Goal: Browse casually: Explore the website without a specific task or goal

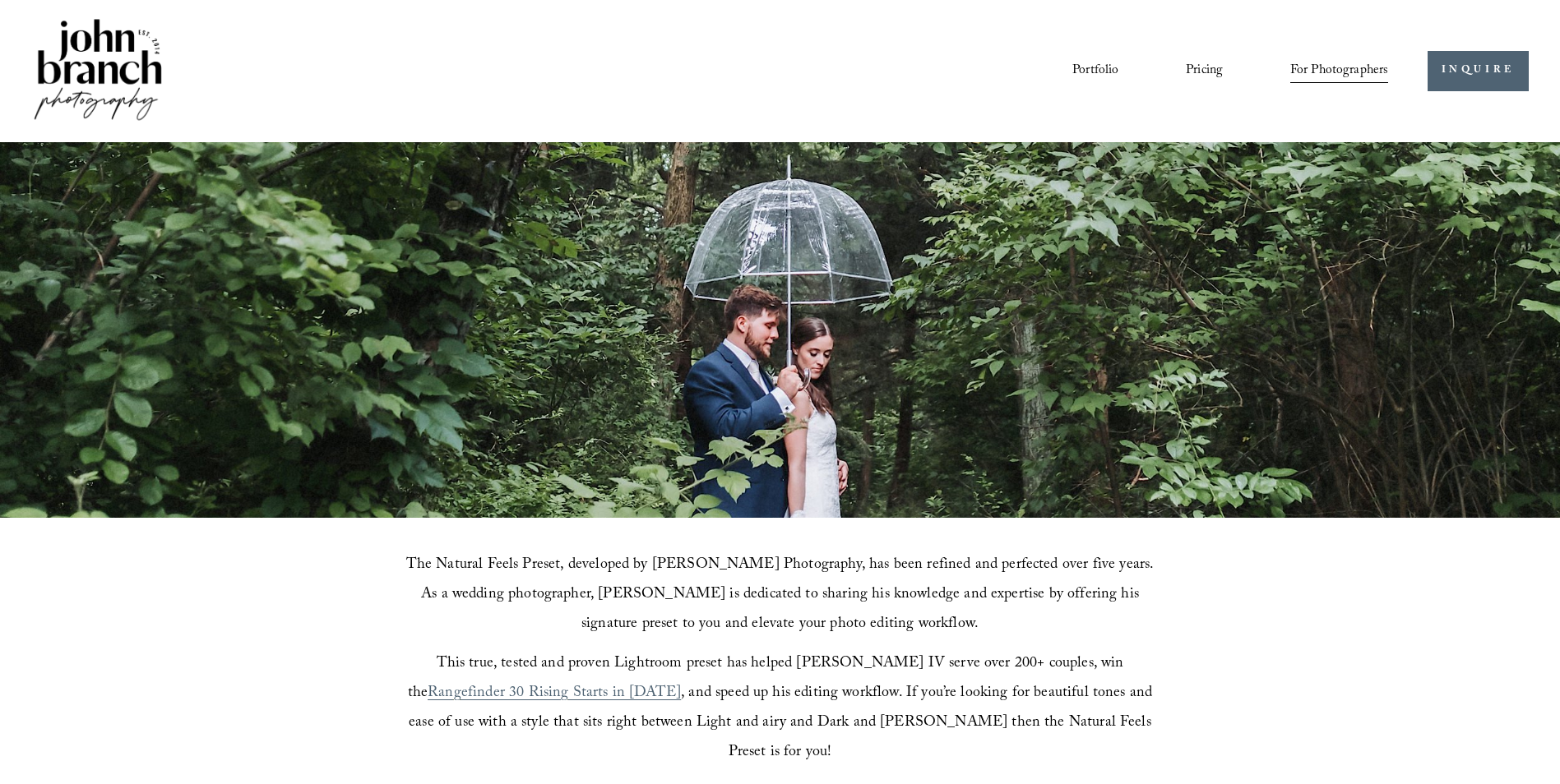
click at [112, 73] on img at bounding box center [98, 71] width 133 height 111
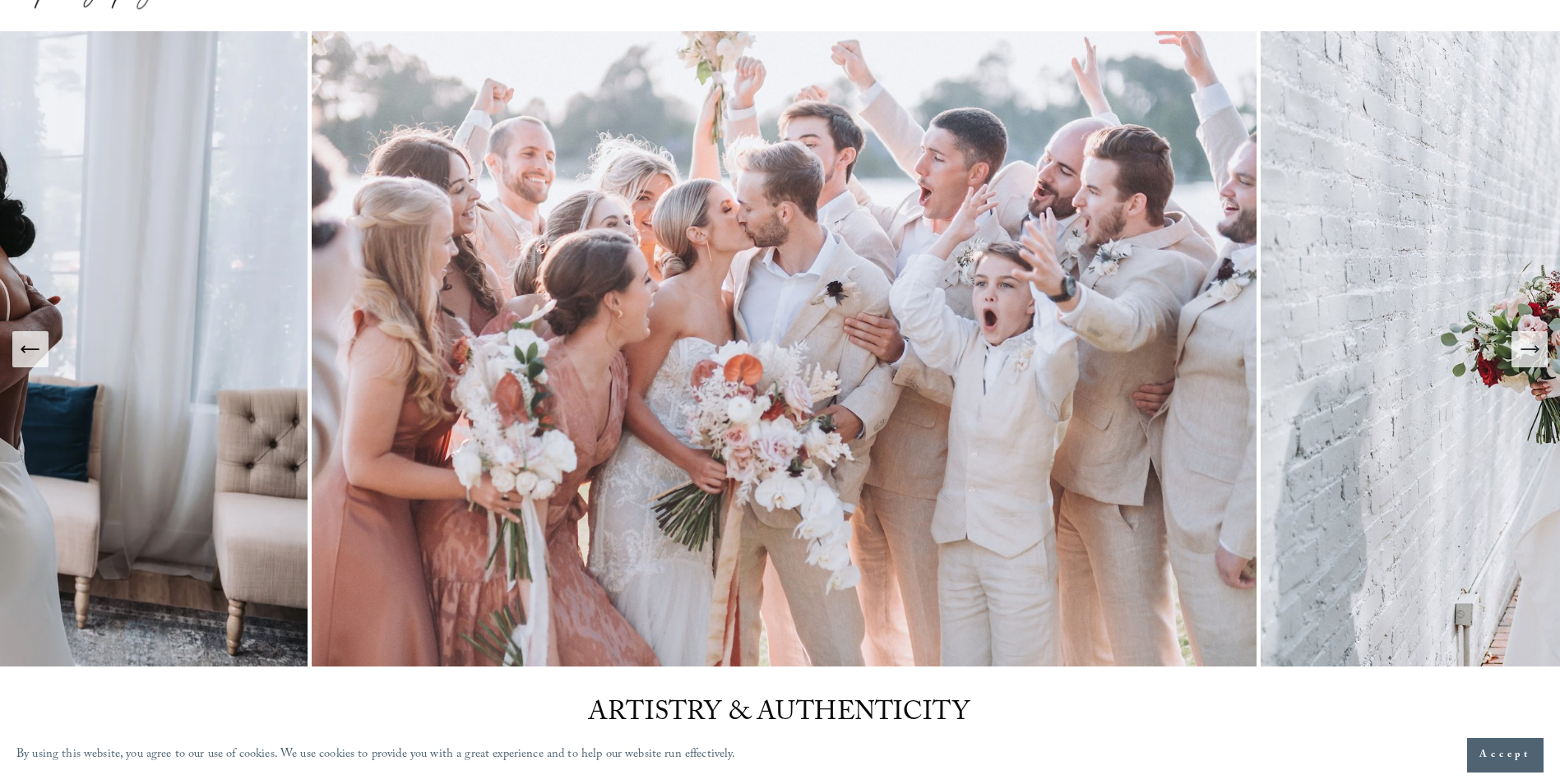
scroll to position [82, 0]
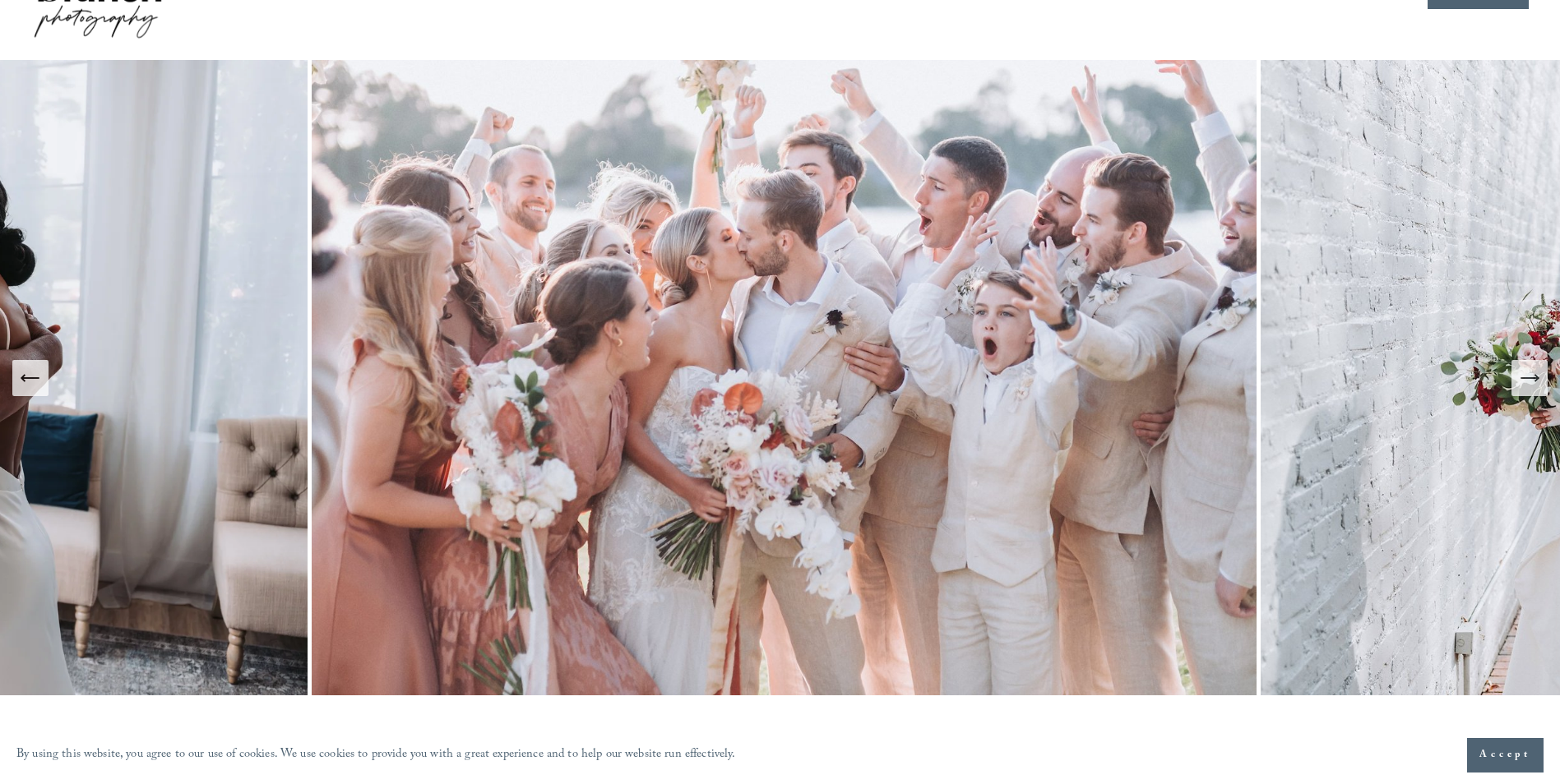
click at [1530, 385] on icon "Next Slide" at bounding box center [1529, 378] width 23 height 23
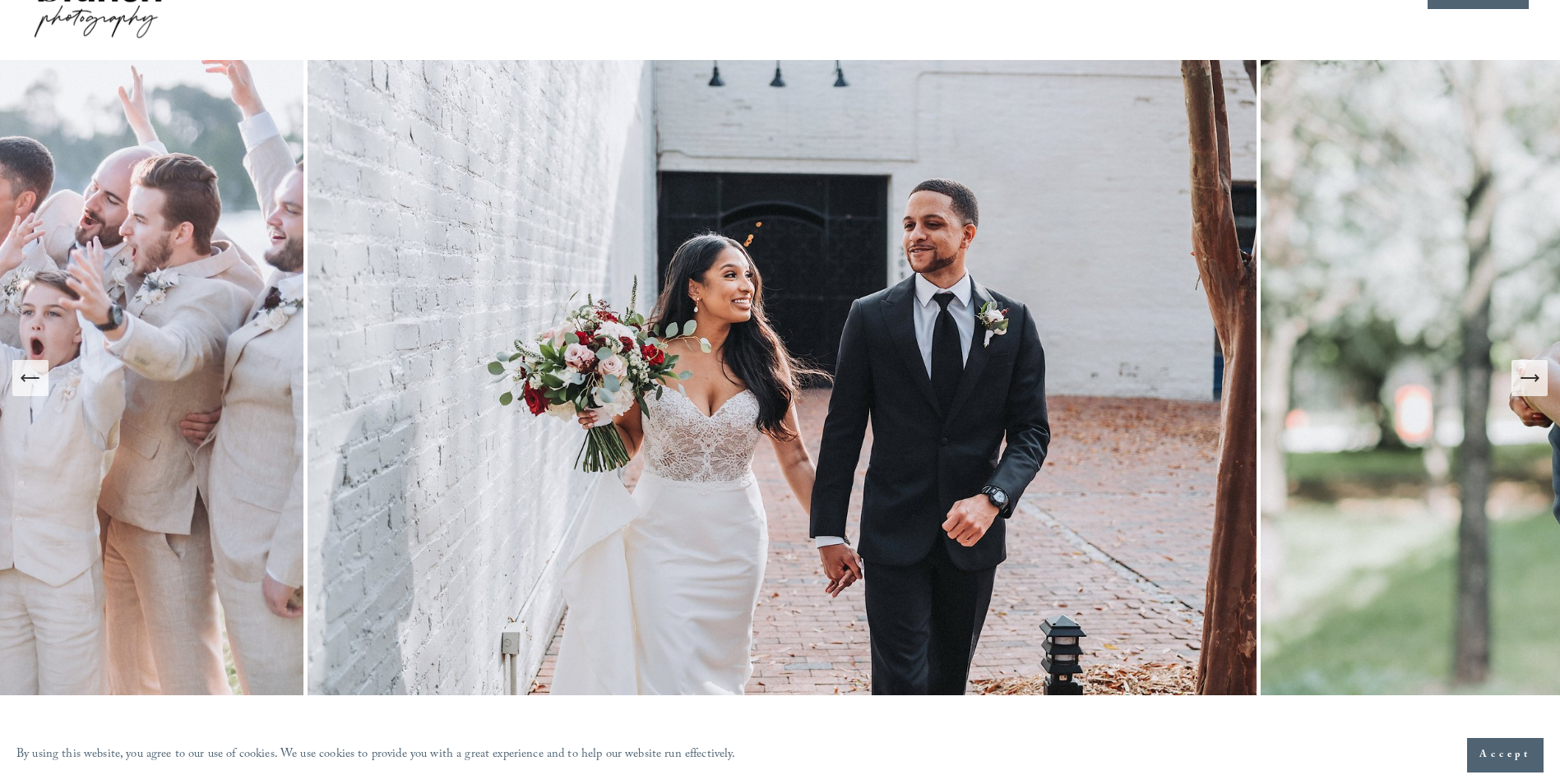
click at [1530, 385] on icon "Next Slide" at bounding box center [1529, 378] width 23 height 23
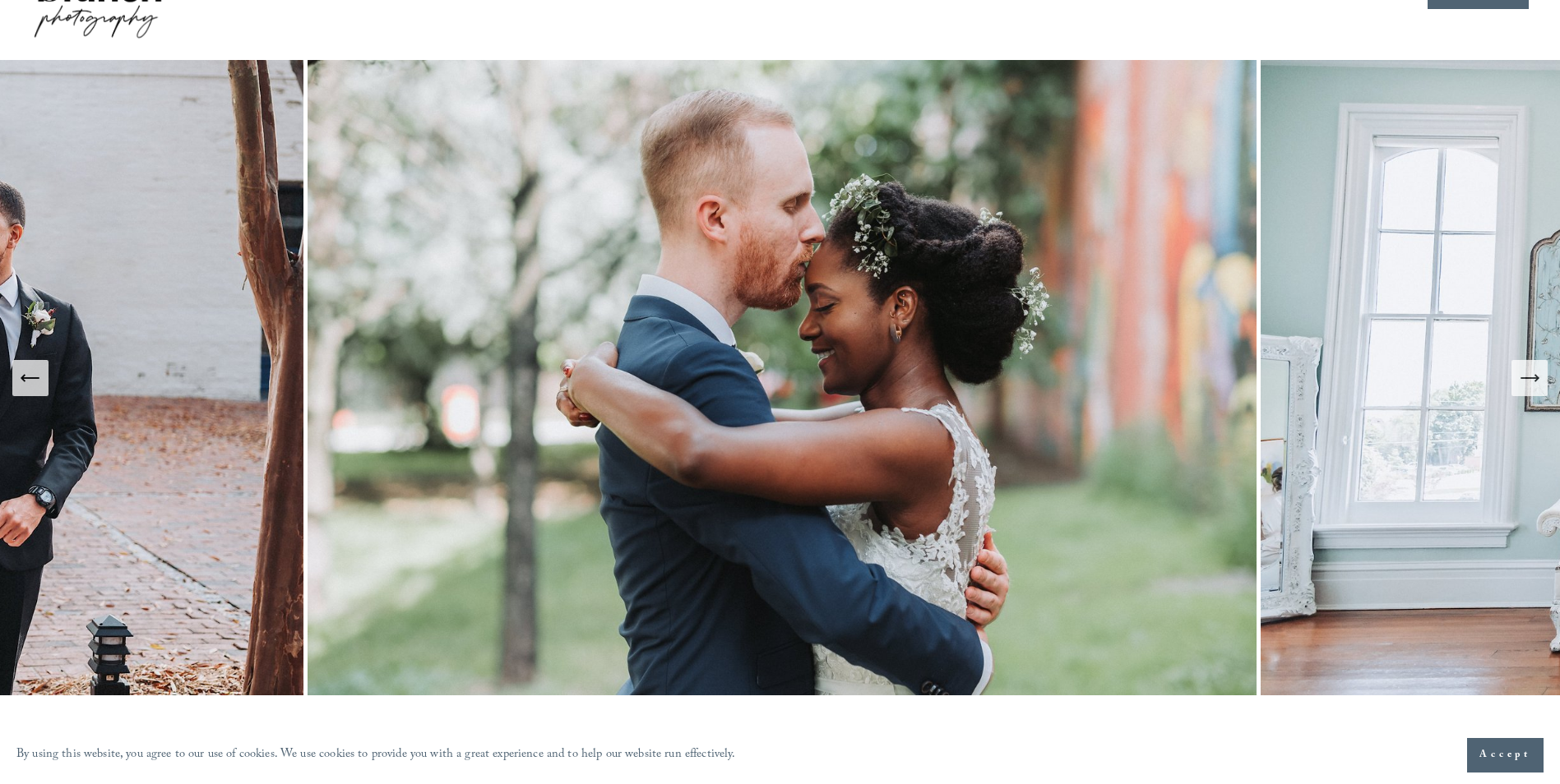
click at [1530, 385] on icon "Next Slide" at bounding box center [1529, 378] width 23 height 23
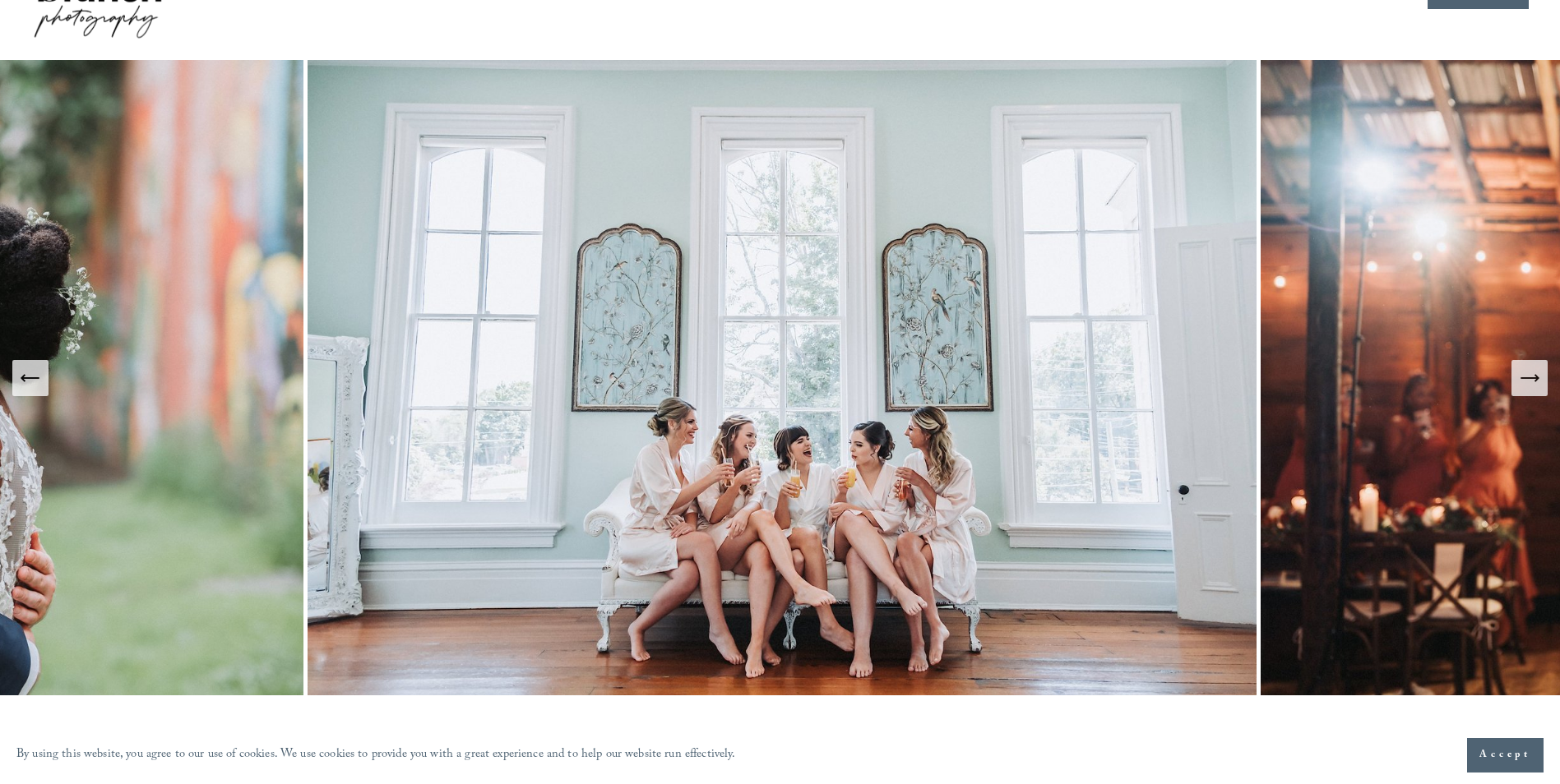
click at [1530, 378] on icon "Next Slide" at bounding box center [1529, 378] width 17 height 0
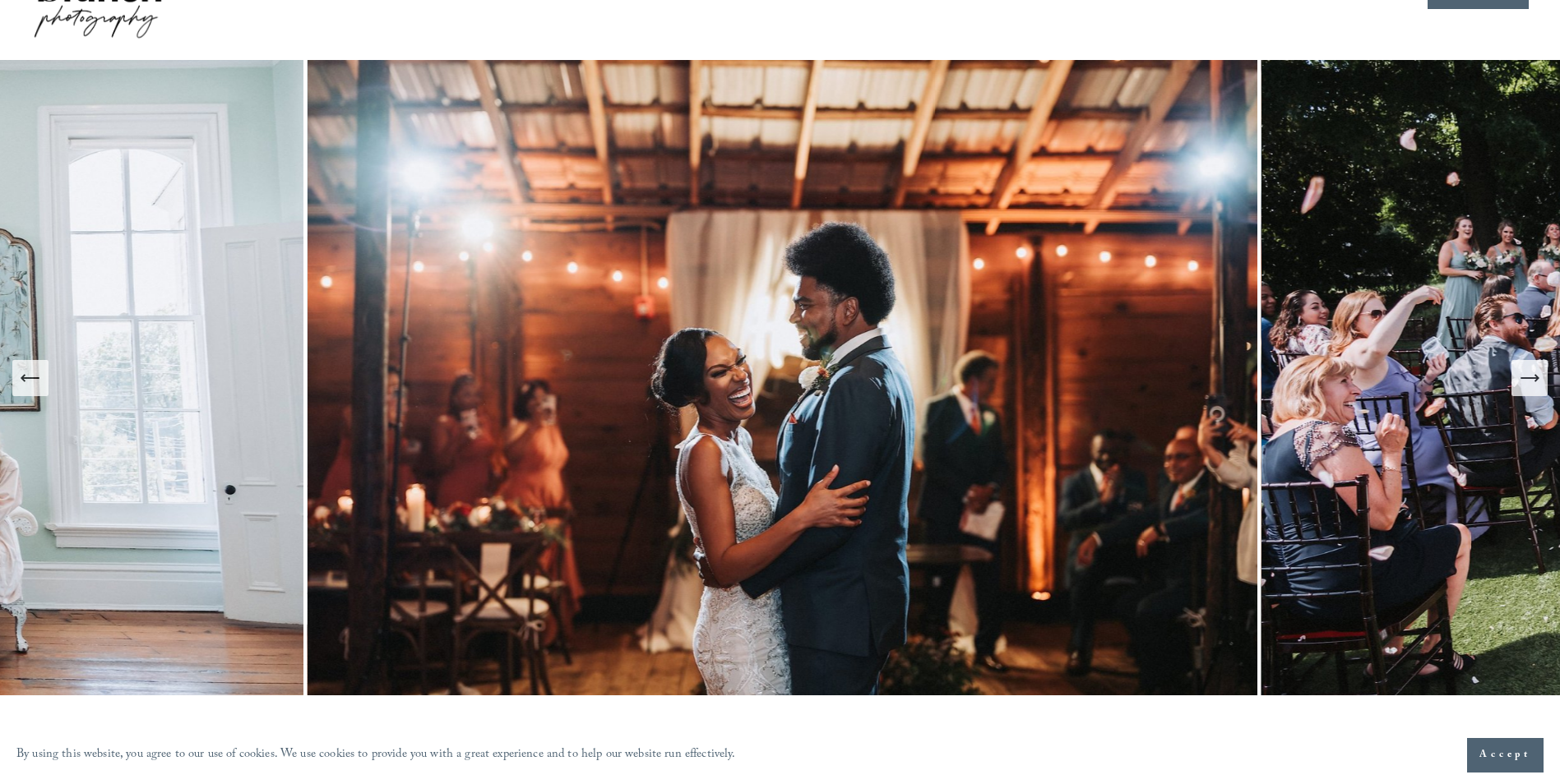
click at [1530, 378] on icon "Next Slide" at bounding box center [1529, 378] width 17 height 0
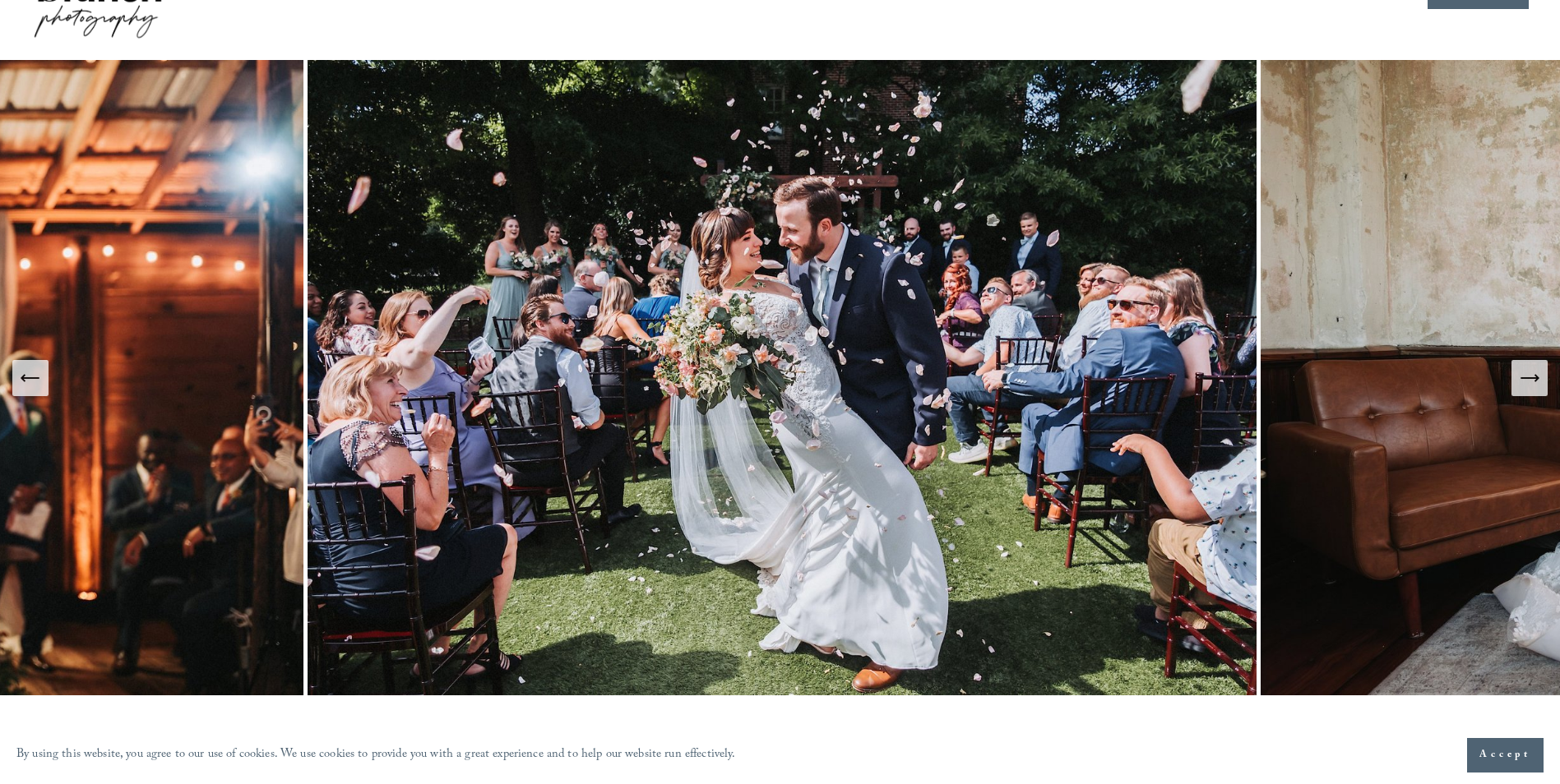
click at [1530, 378] on icon "Next Slide" at bounding box center [1529, 378] width 17 height 0
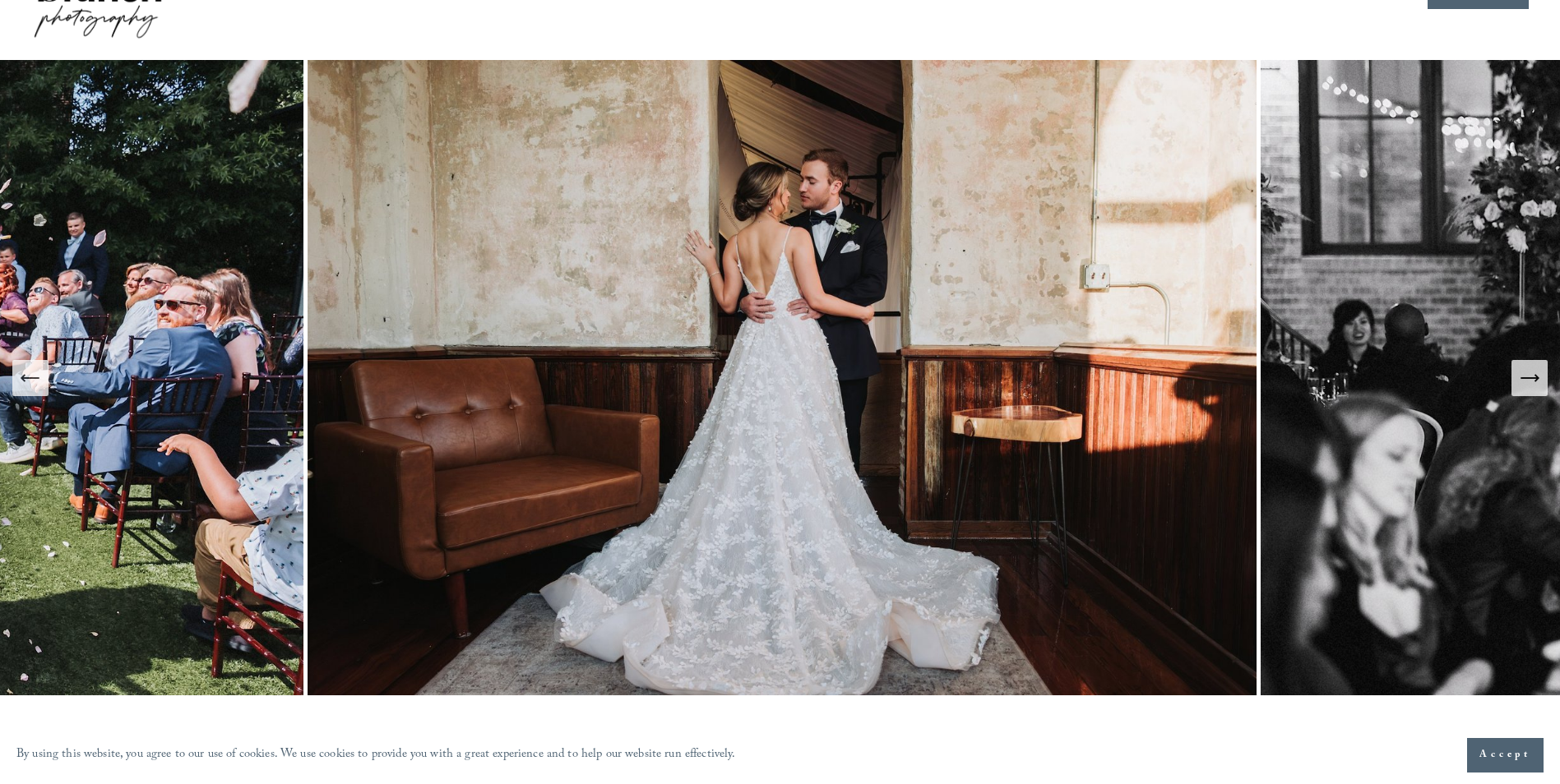
click at [1530, 378] on icon "Next Slide" at bounding box center [1529, 378] width 17 height 0
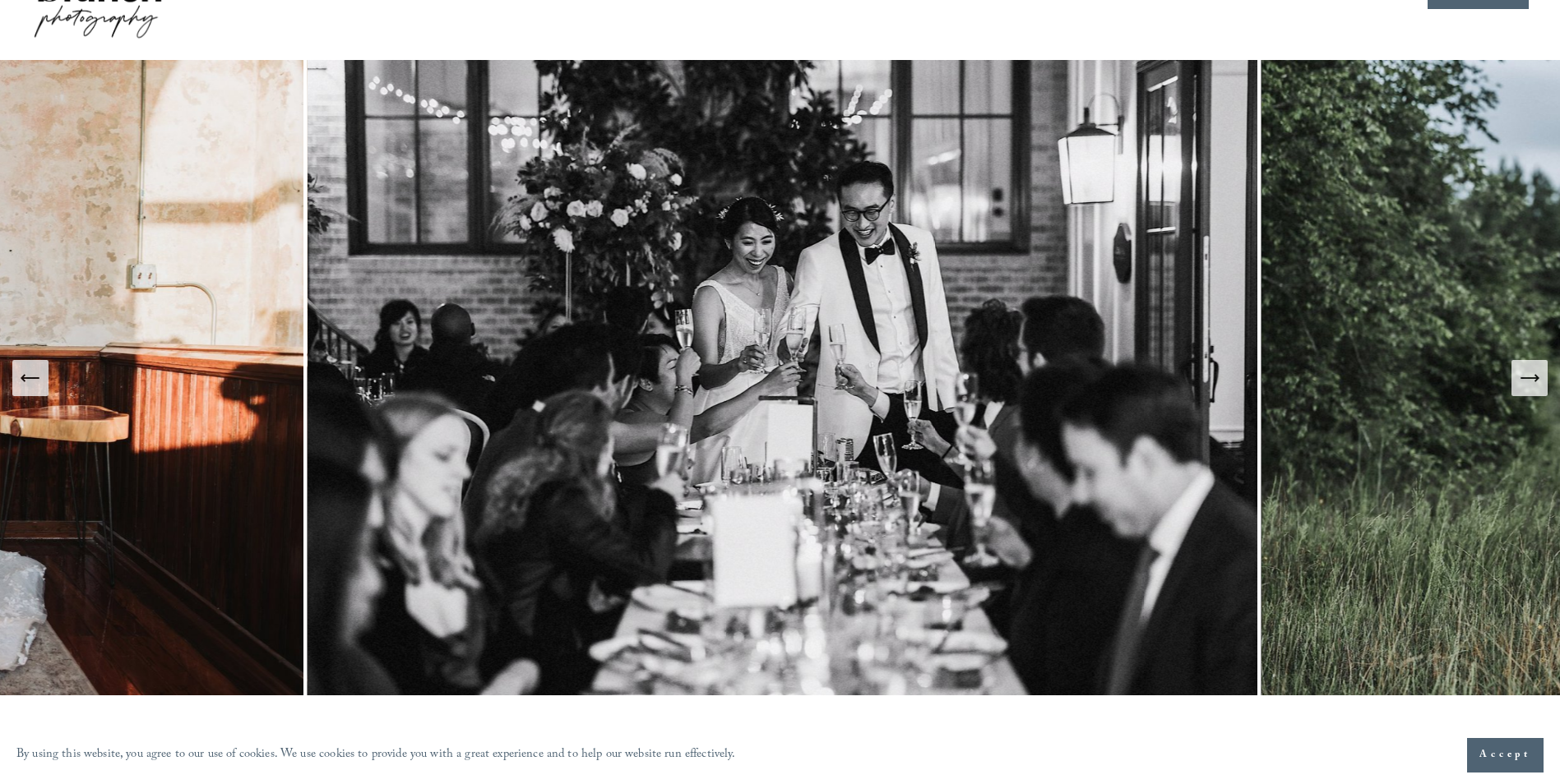
click at [1530, 378] on icon "Next Slide" at bounding box center [1529, 378] width 17 height 0
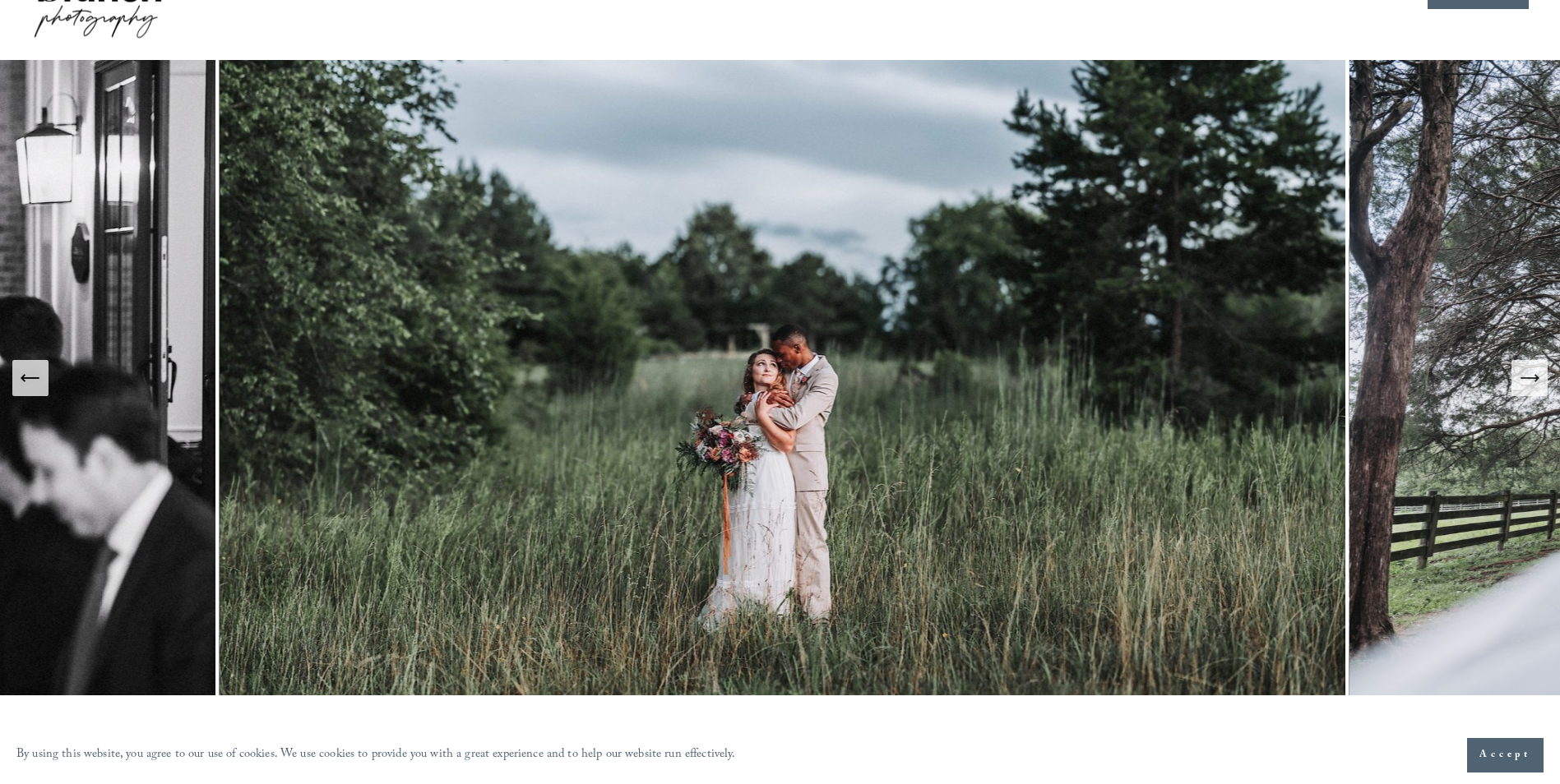
click at [1530, 378] on icon "Next Slide" at bounding box center [1529, 378] width 17 height 0
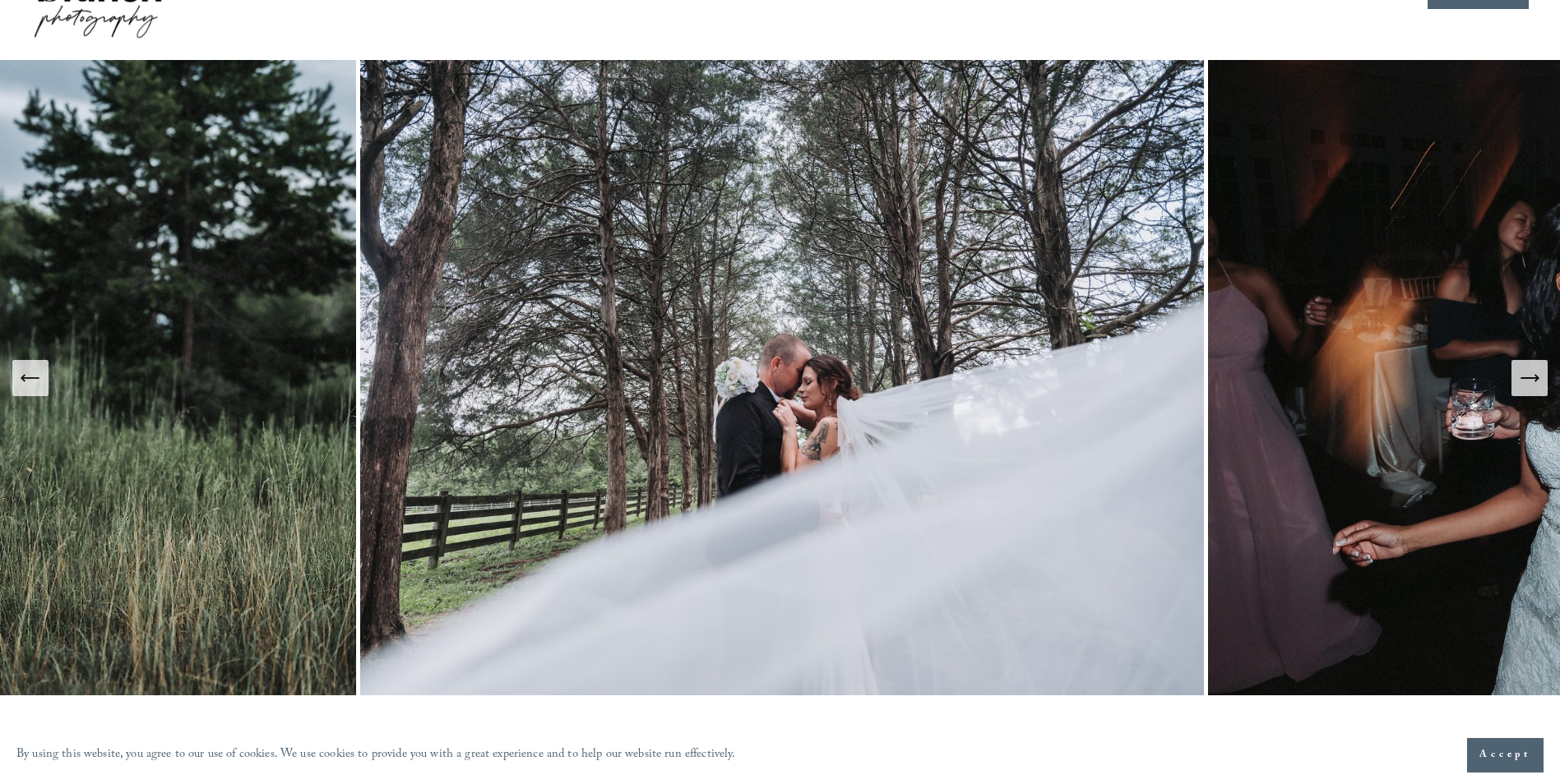
click at [1530, 378] on icon "Next Slide" at bounding box center [1529, 378] width 17 height 0
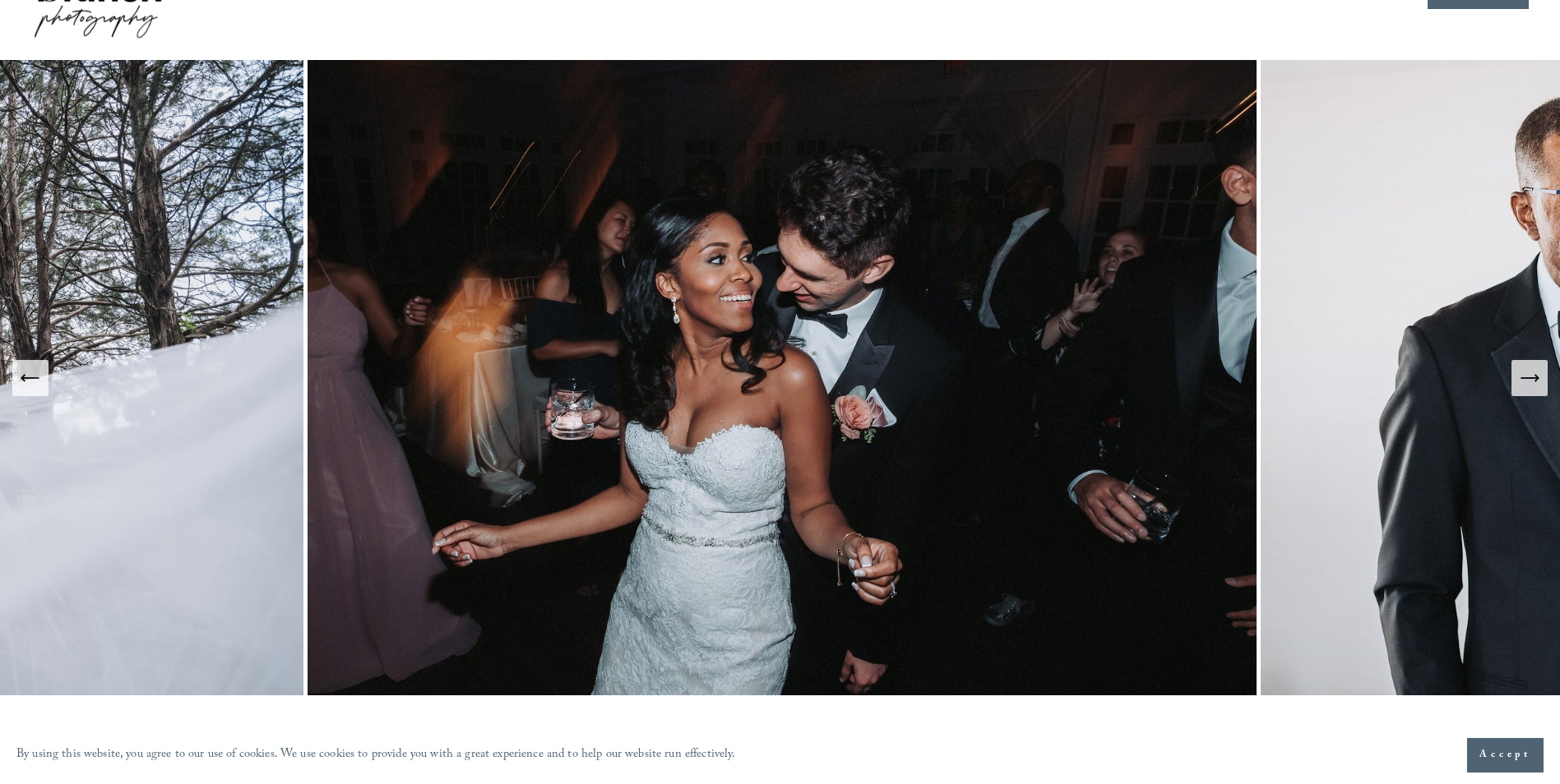
click at [1530, 378] on icon "Next Slide" at bounding box center [1529, 378] width 17 height 0
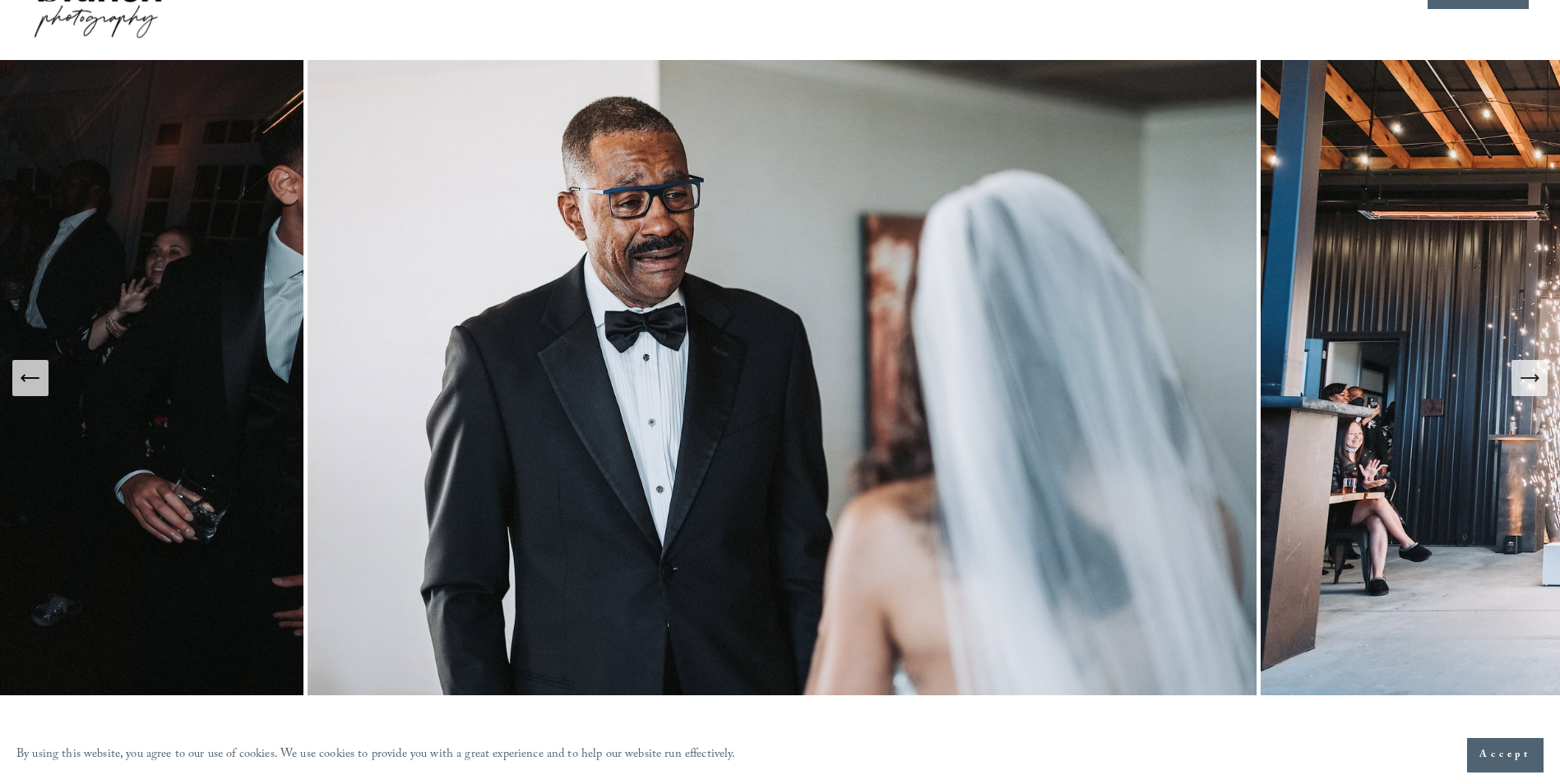
click at [1530, 378] on icon "Next Slide" at bounding box center [1529, 378] width 17 height 0
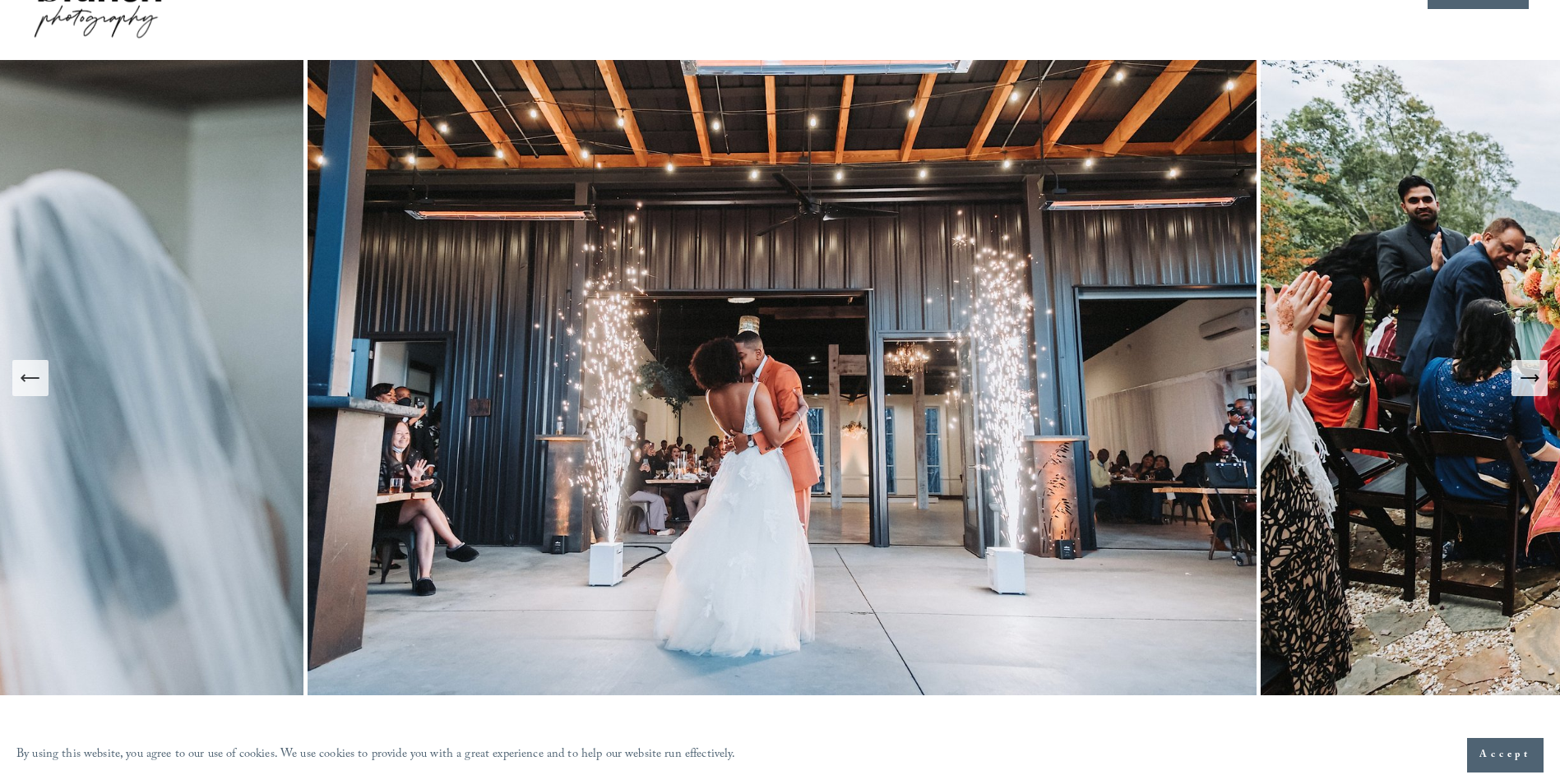
click at [1530, 378] on icon "Next Slide" at bounding box center [1529, 378] width 17 height 0
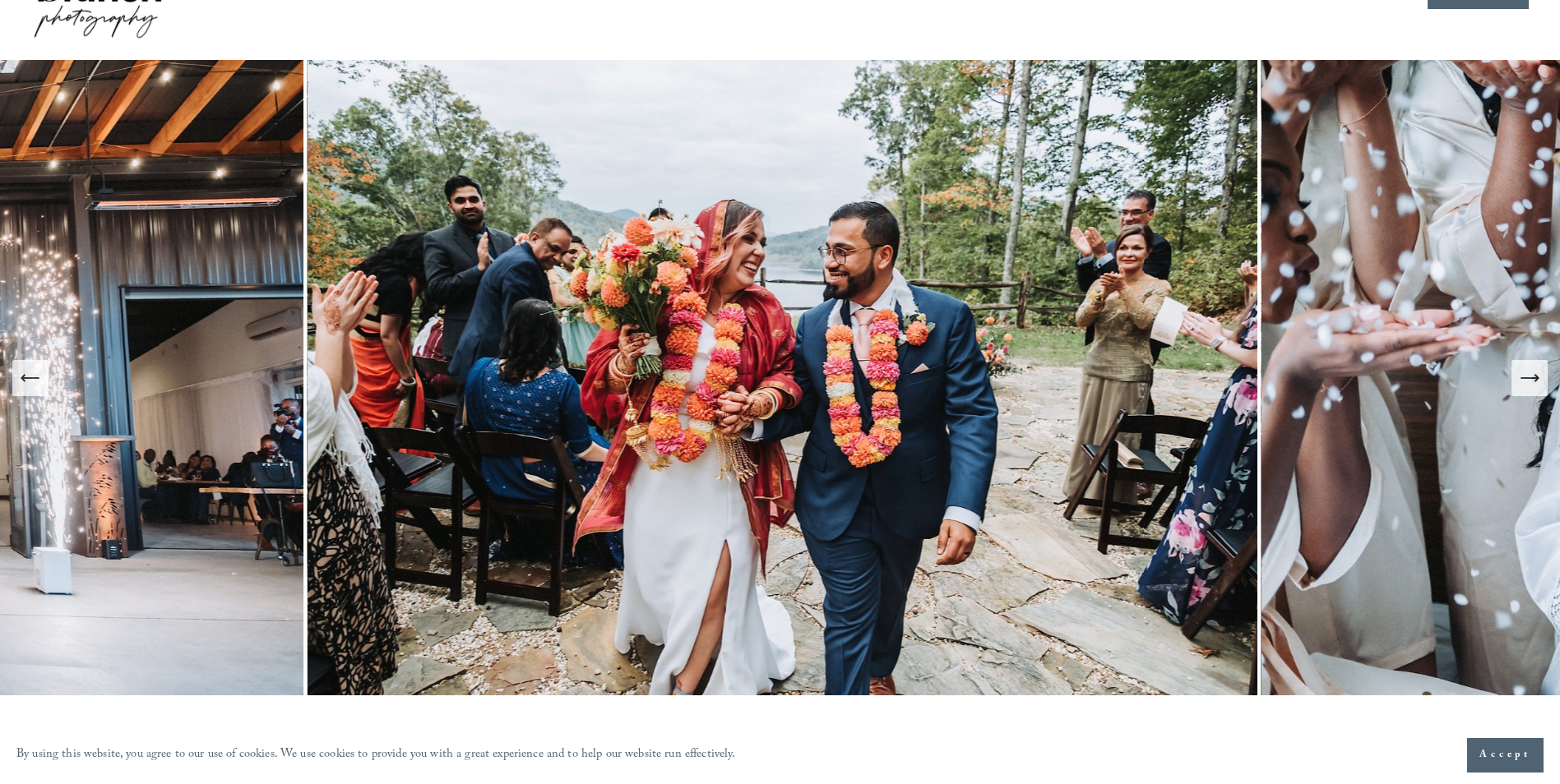
click at [1530, 378] on icon "Next Slide" at bounding box center [1529, 378] width 17 height 0
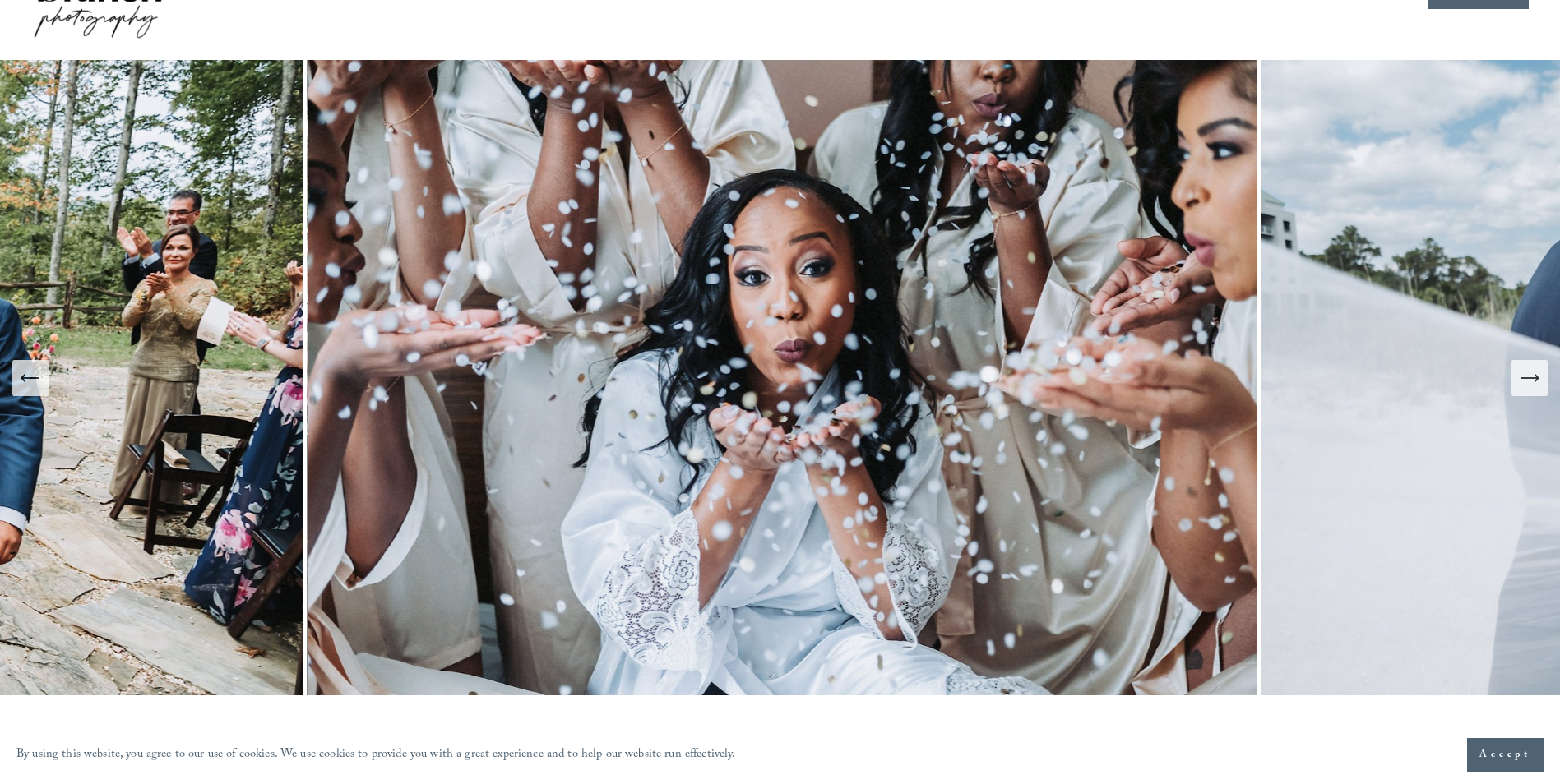
click at [1530, 378] on icon "Next Slide" at bounding box center [1529, 378] width 17 height 0
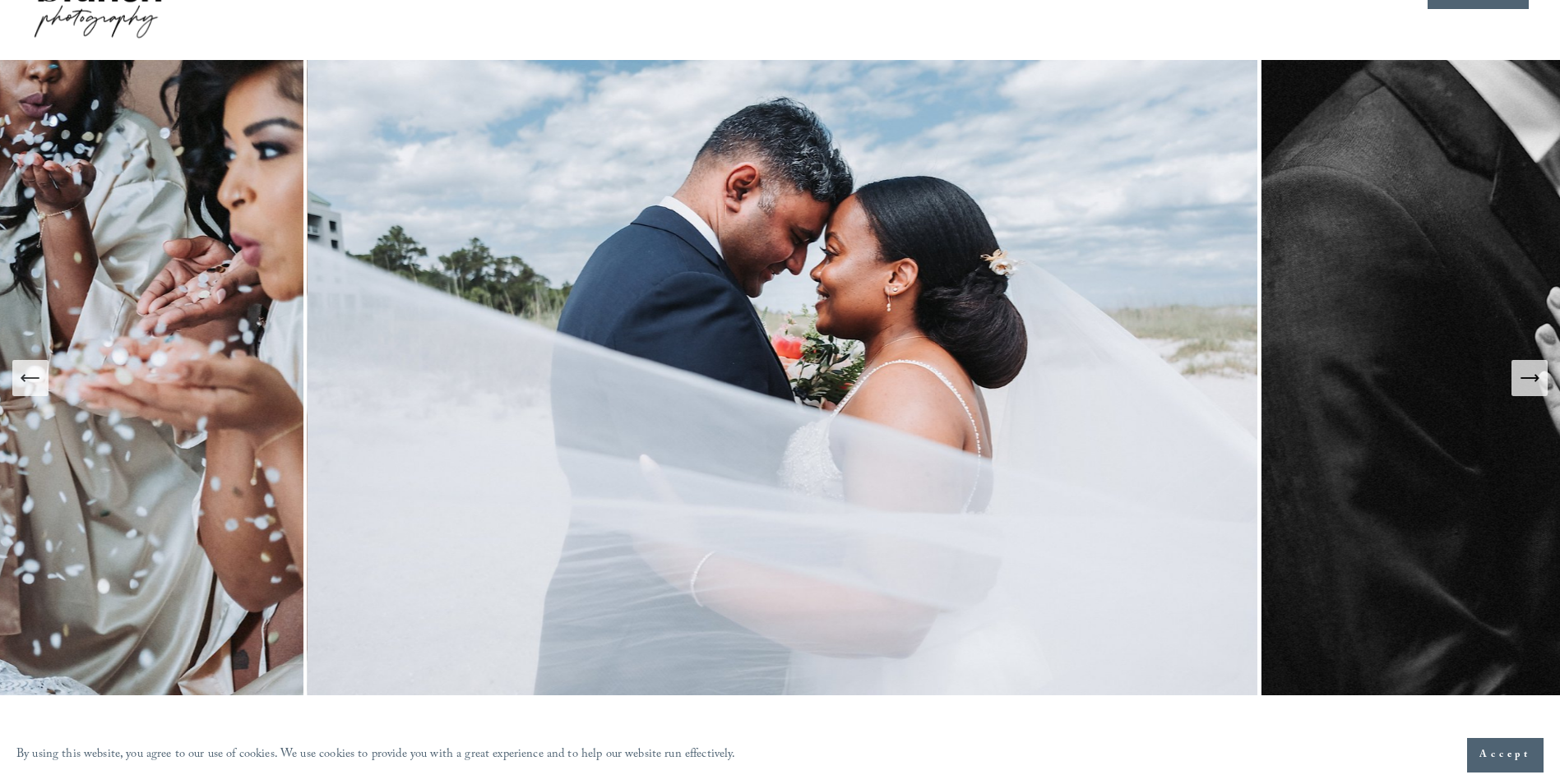
click at [1530, 378] on icon "Next Slide" at bounding box center [1529, 378] width 17 height 0
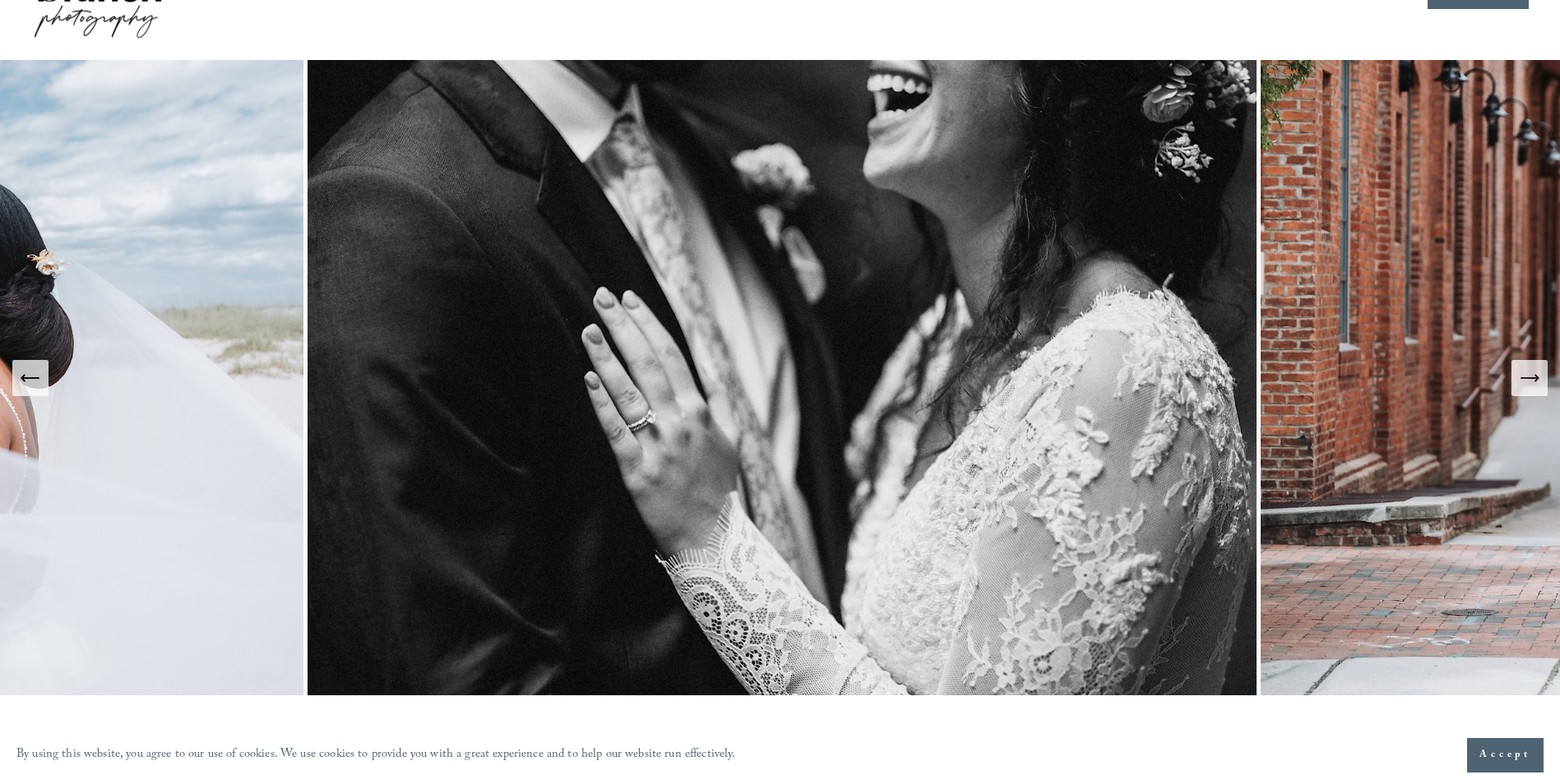
click at [1530, 378] on icon "Next Slide" at bounding box center [1529, 378] width 17 height 0
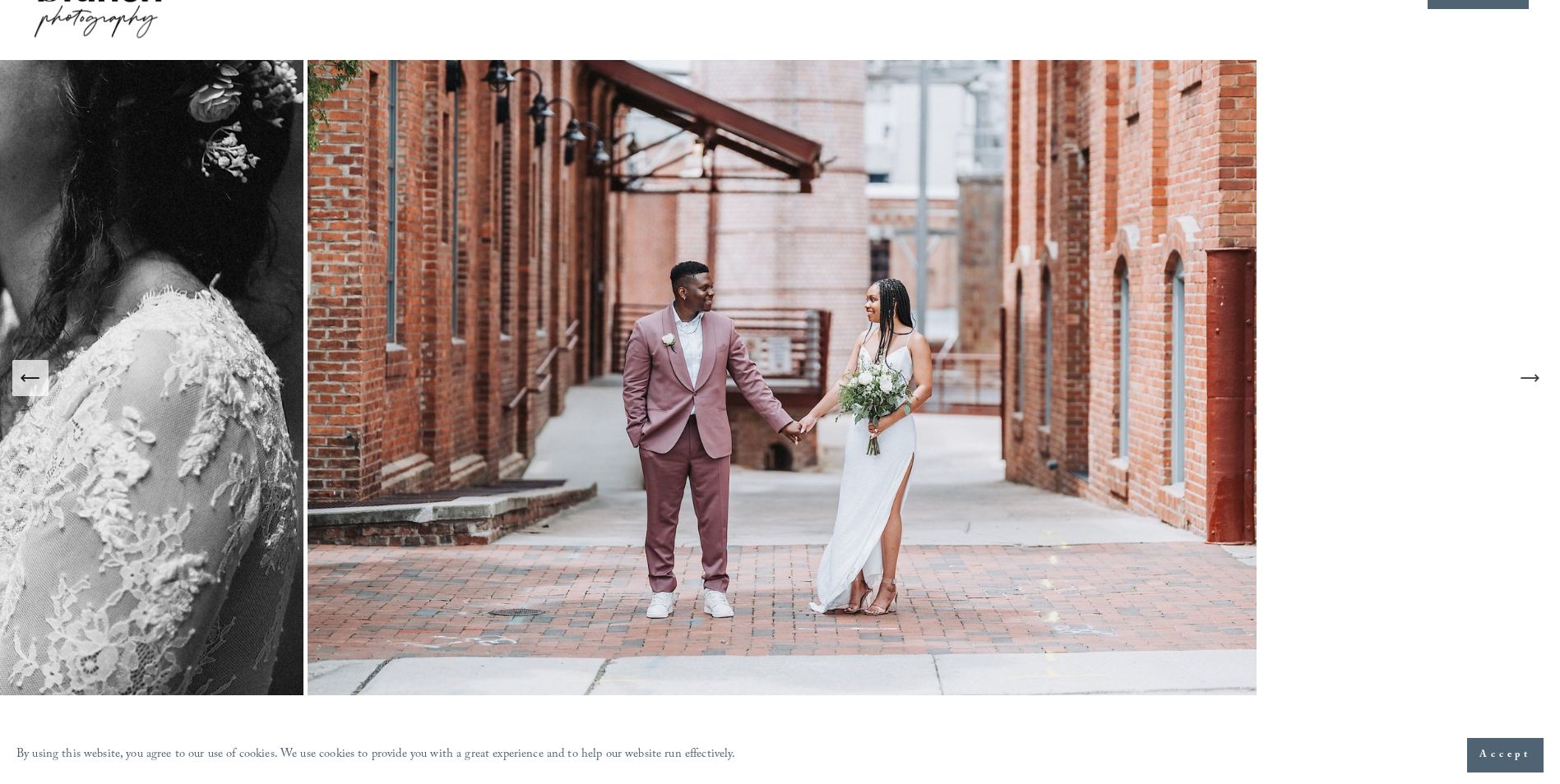
click at [1530, 378] on icon "Next Slide" at bounding box center [1529, 378] width 17 height 0
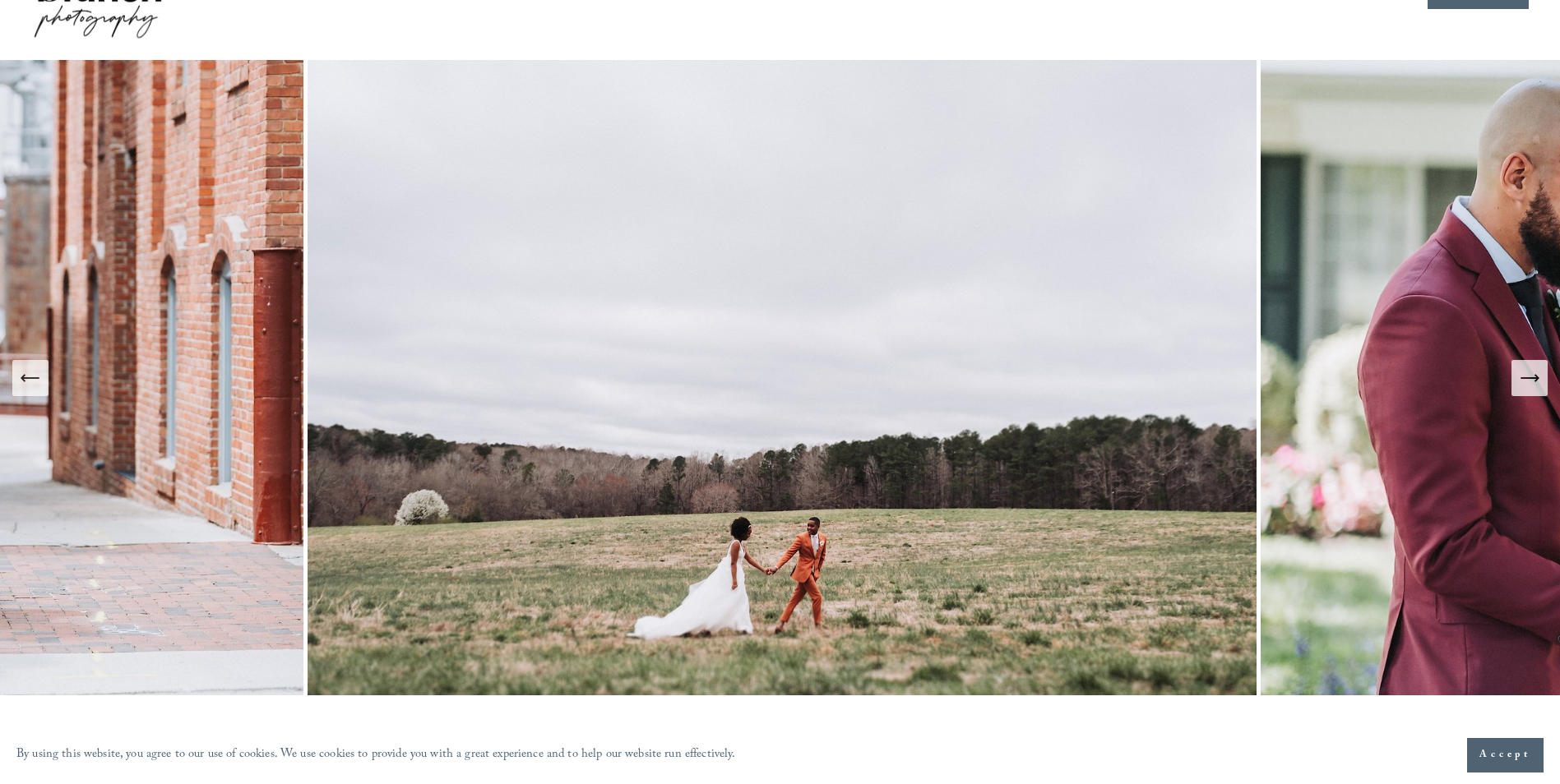
click at [1530, 378] on icon "Next Slide" at bounding box center [1529, 378] width 17 height 0
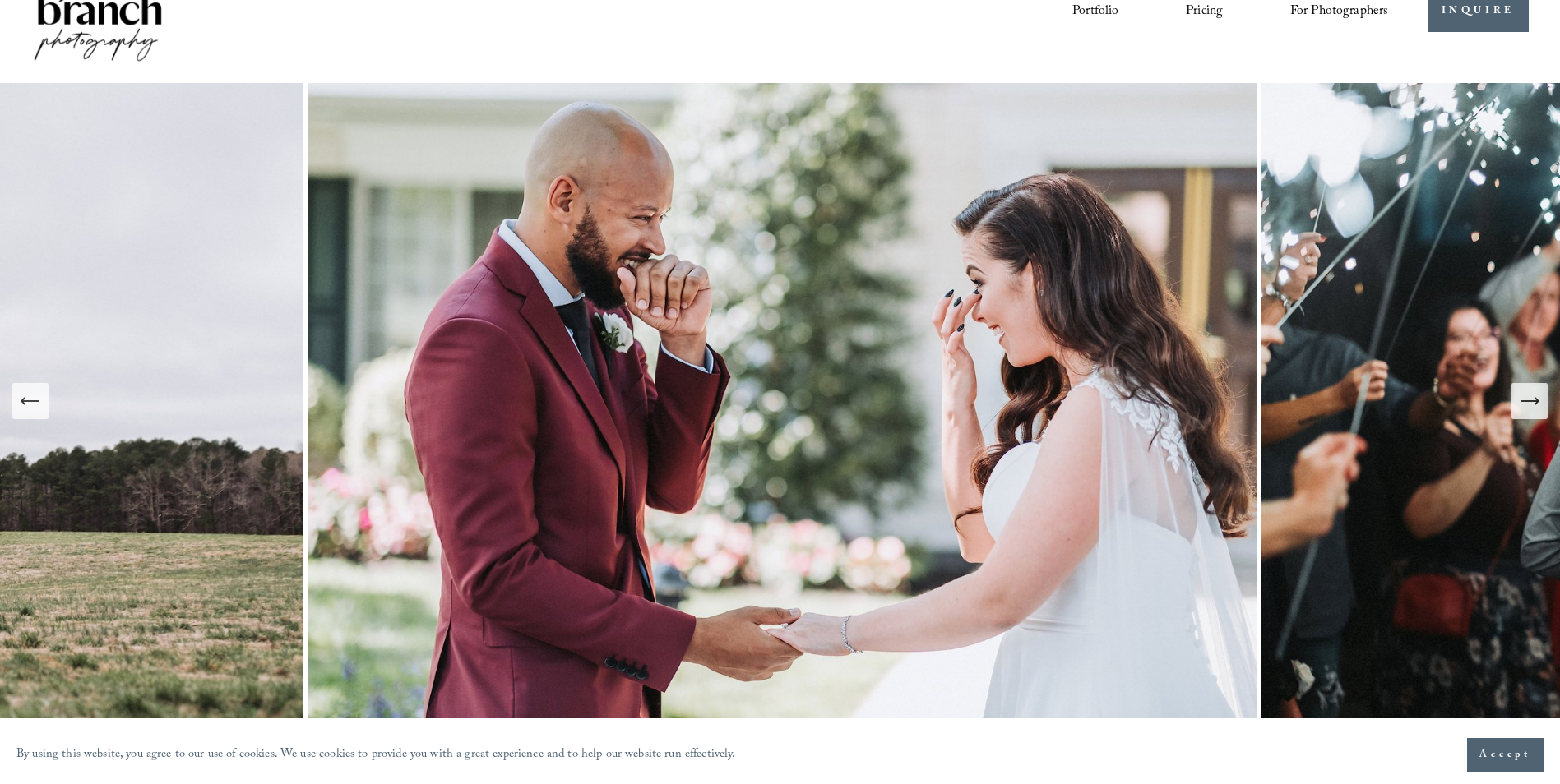
scroll to position [0, 0]
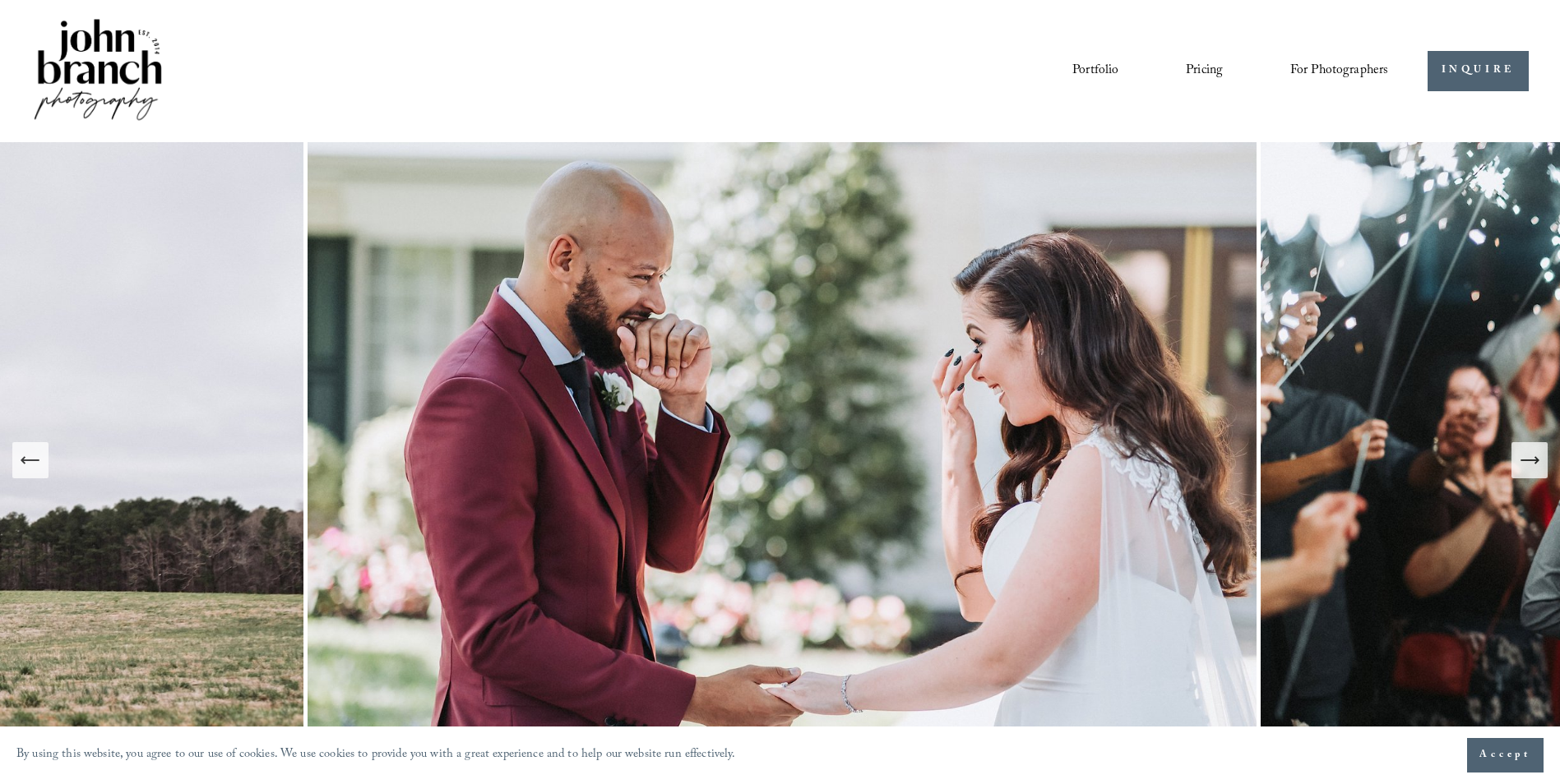
click at [1102, 68] on link "Portfolio" at bounding box center [1095, 71] width 46 height 28
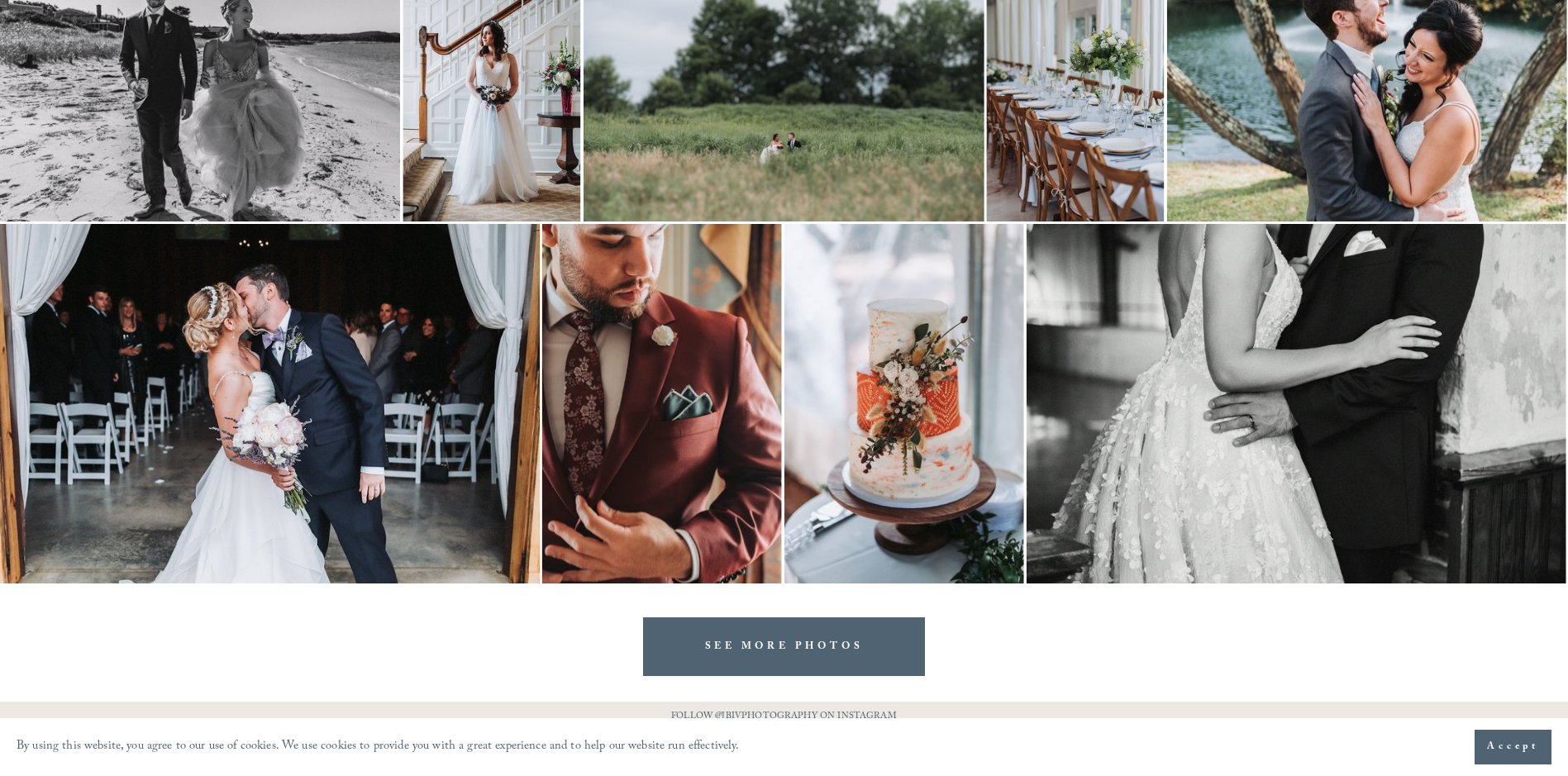
scroll to position [3298, 0]
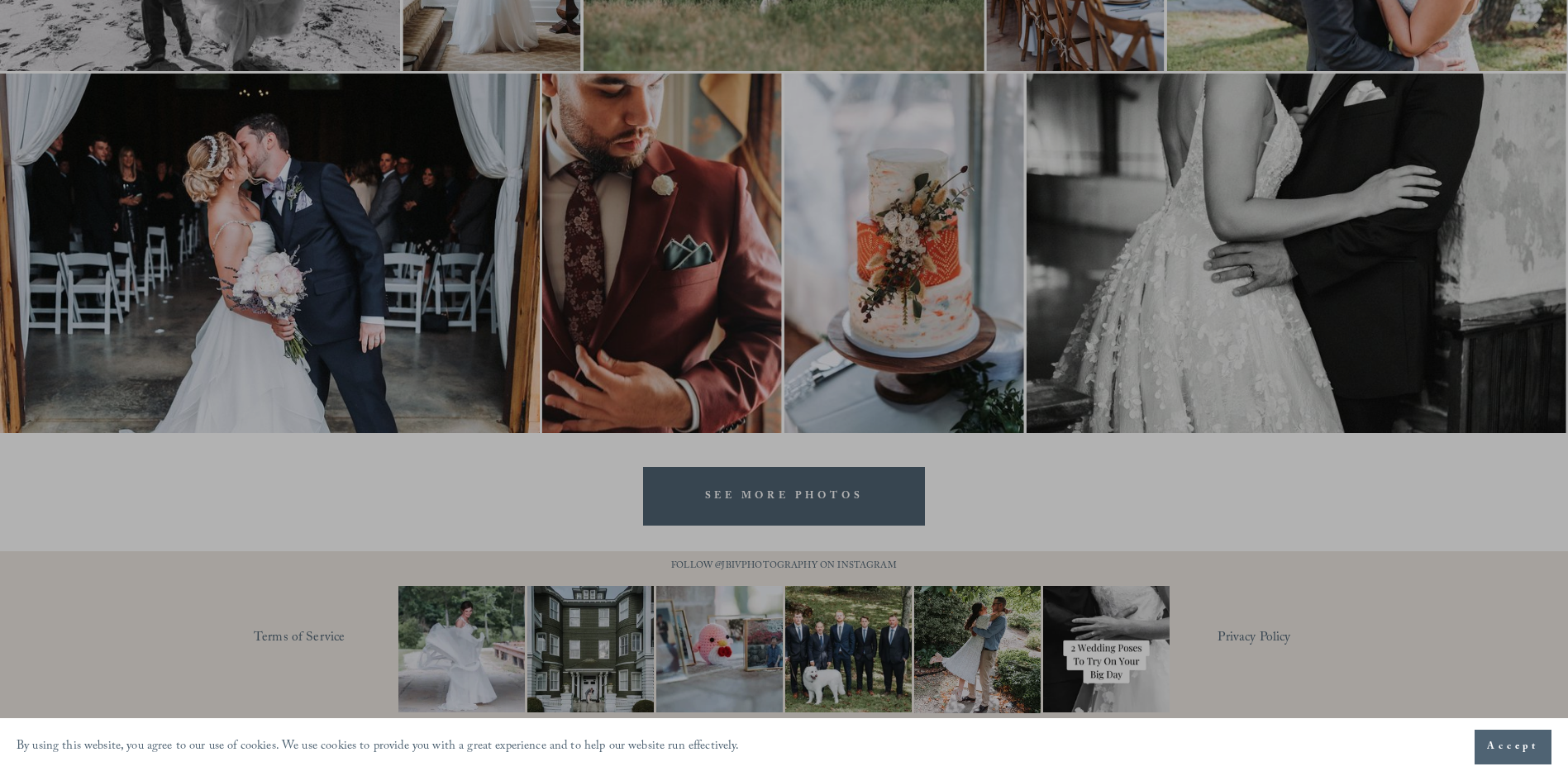
click at [812, 498] on div at bounding box center [784, 388] width 1568 height 776
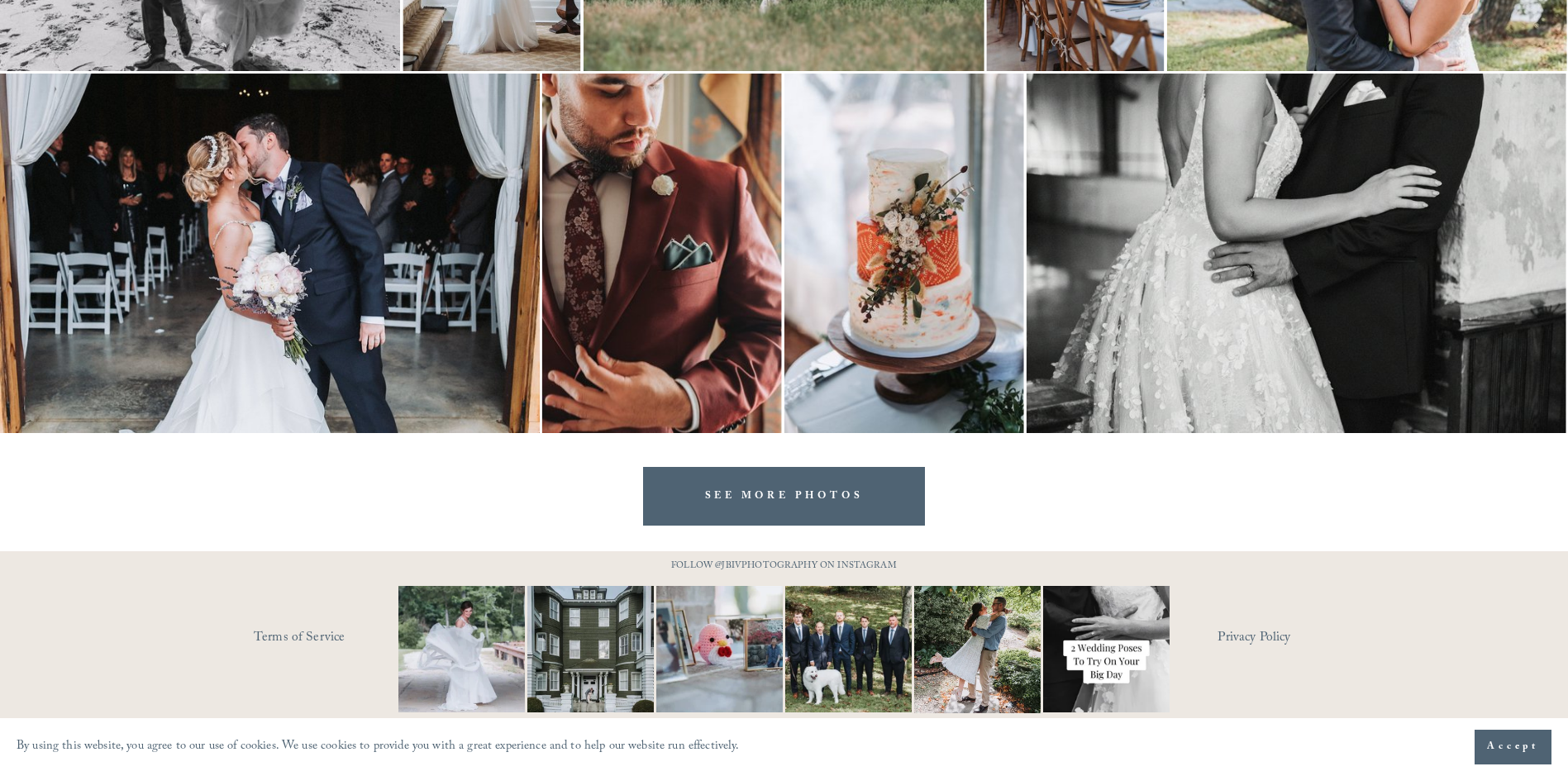
click at [812, 498] on link "SEE MORE PHOTOS" at bounding box center [784, 496] width 283 height 59
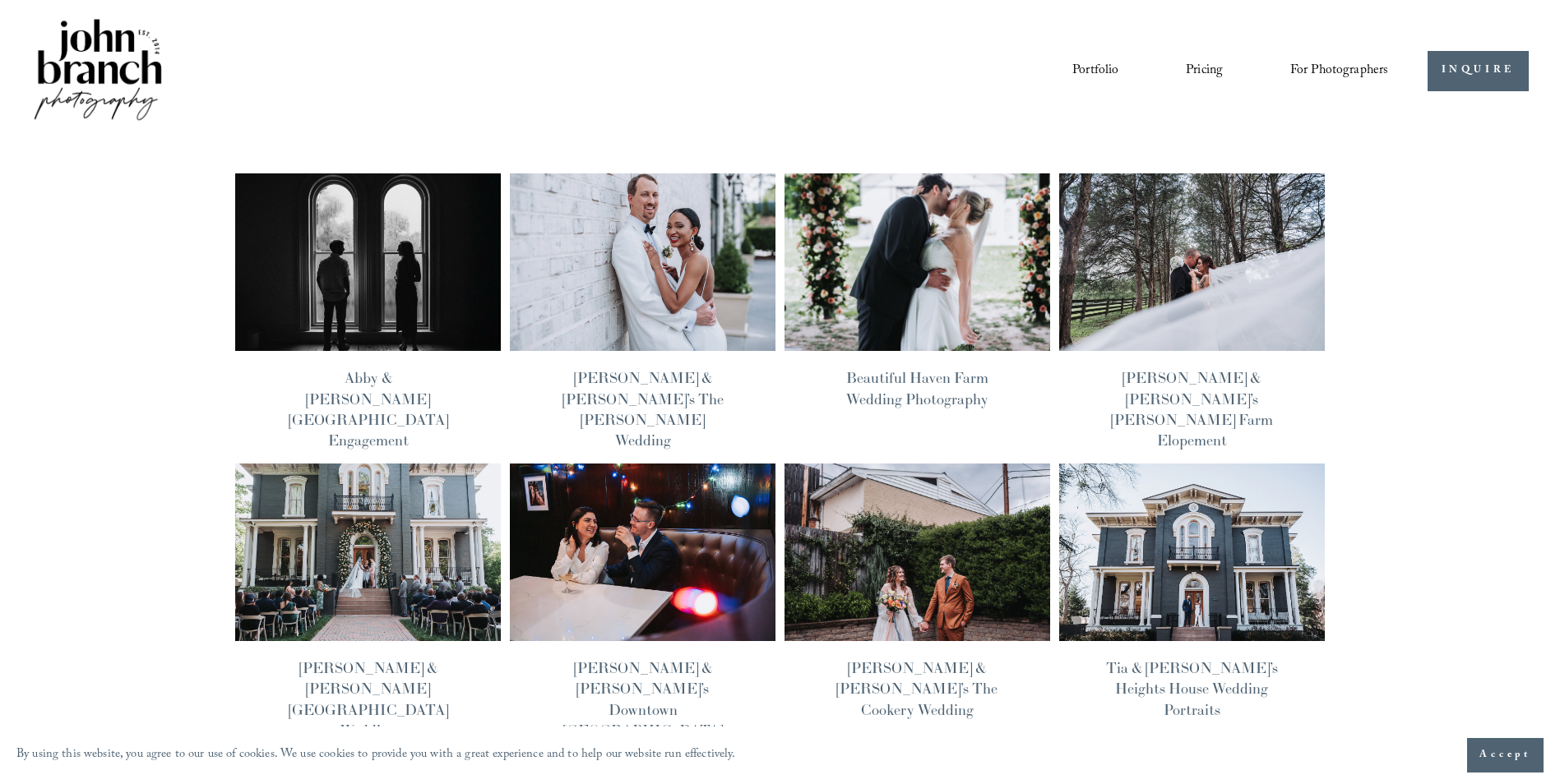
click at [623, 255] on img at bounding box center [643, 262] width 268 height 179
